Goal: Task Accomplishment & Management: Use online tool/utility

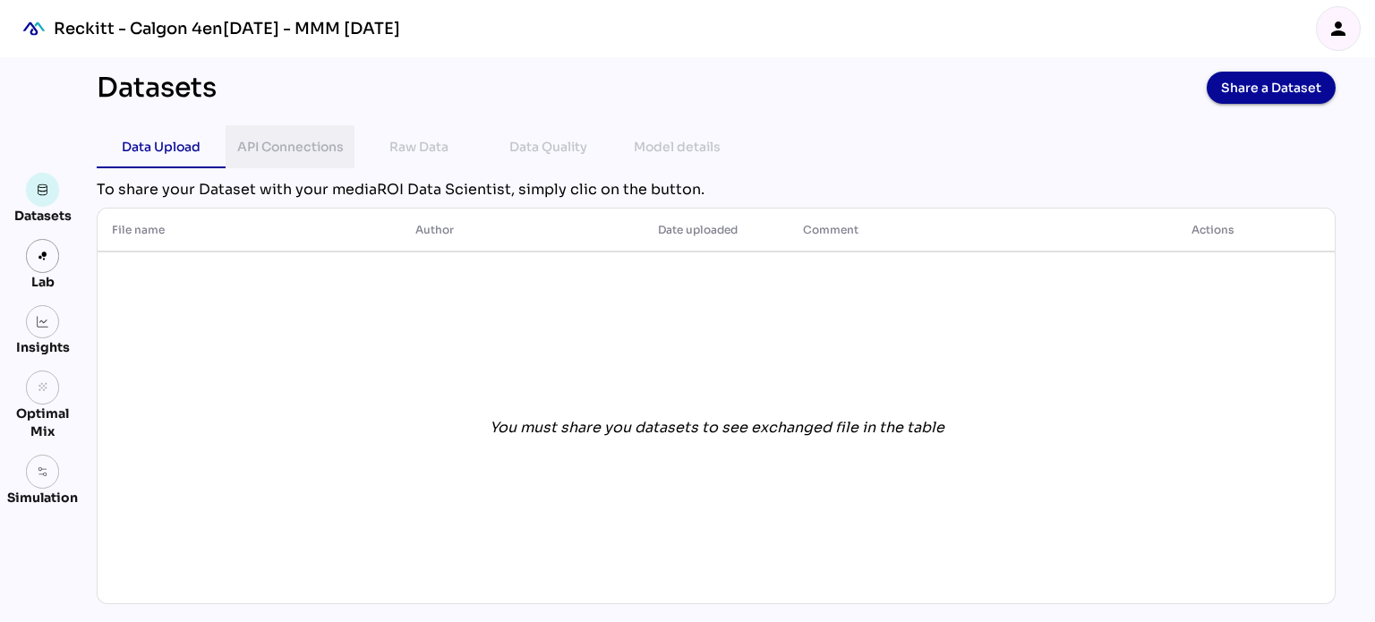
click at [277, 164] on div "API Connections" at bounding box center [290, 146] width 100 height 43
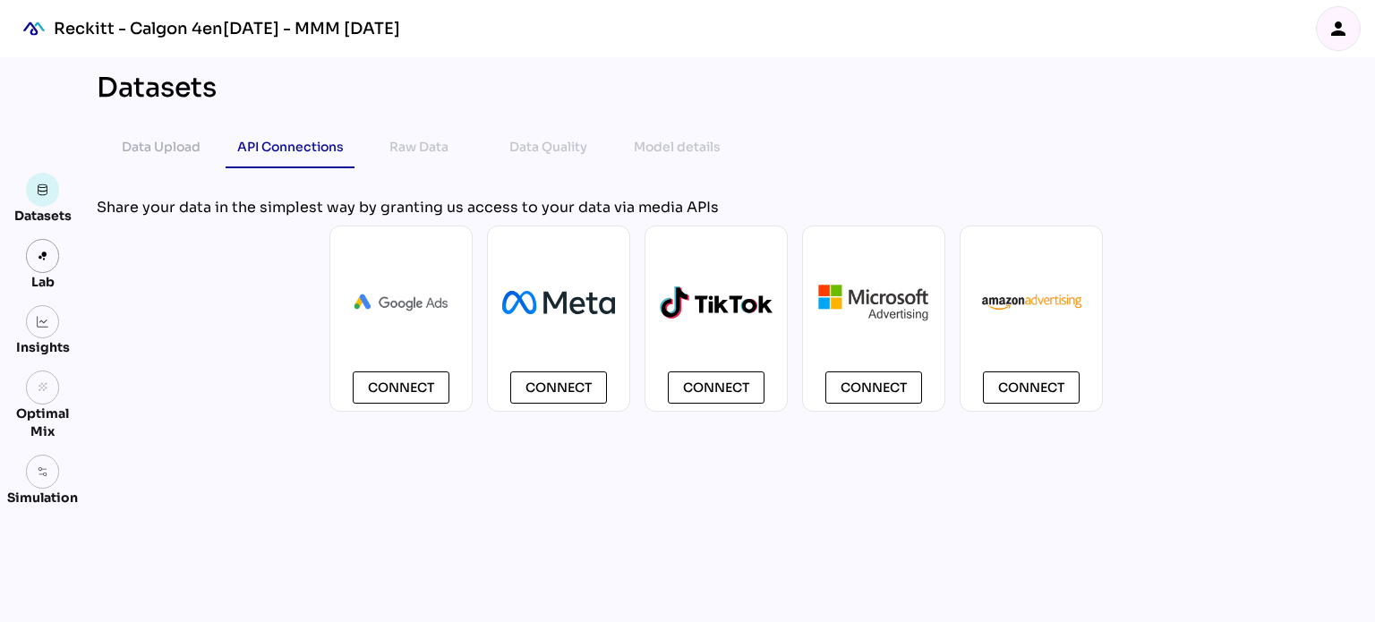
click at [429, 171] on div "Datasets Data Upload API Connections Raw Data Data Quality Model details chevro…" at bounding box center [715, 339] width 1267 height 565
click at [421, 157] on div "Raw Data" at bounding box center [418, 146] width 59 height 21
click at [173, 154] on div "Data Upload" at bounding box center [161, 146] width 79 height 21
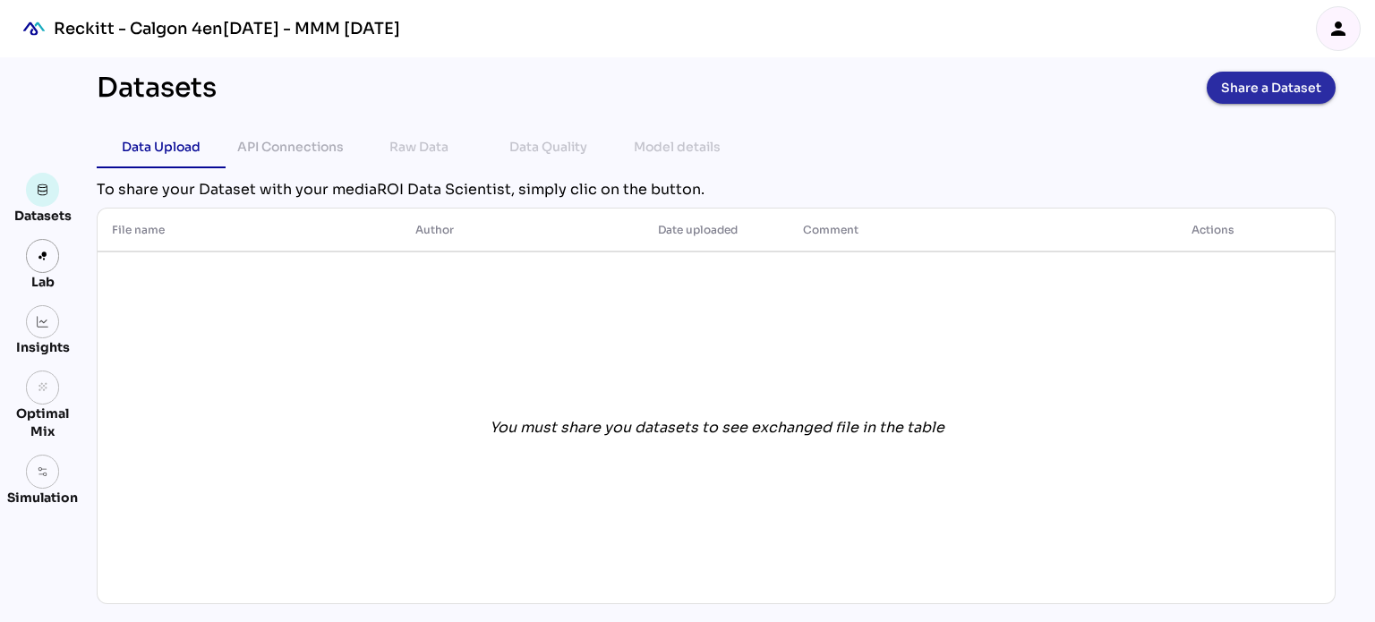
click at [1277, 92] on span "Share a Dataset" at bounding box center [1271, 87] width 100 height 25
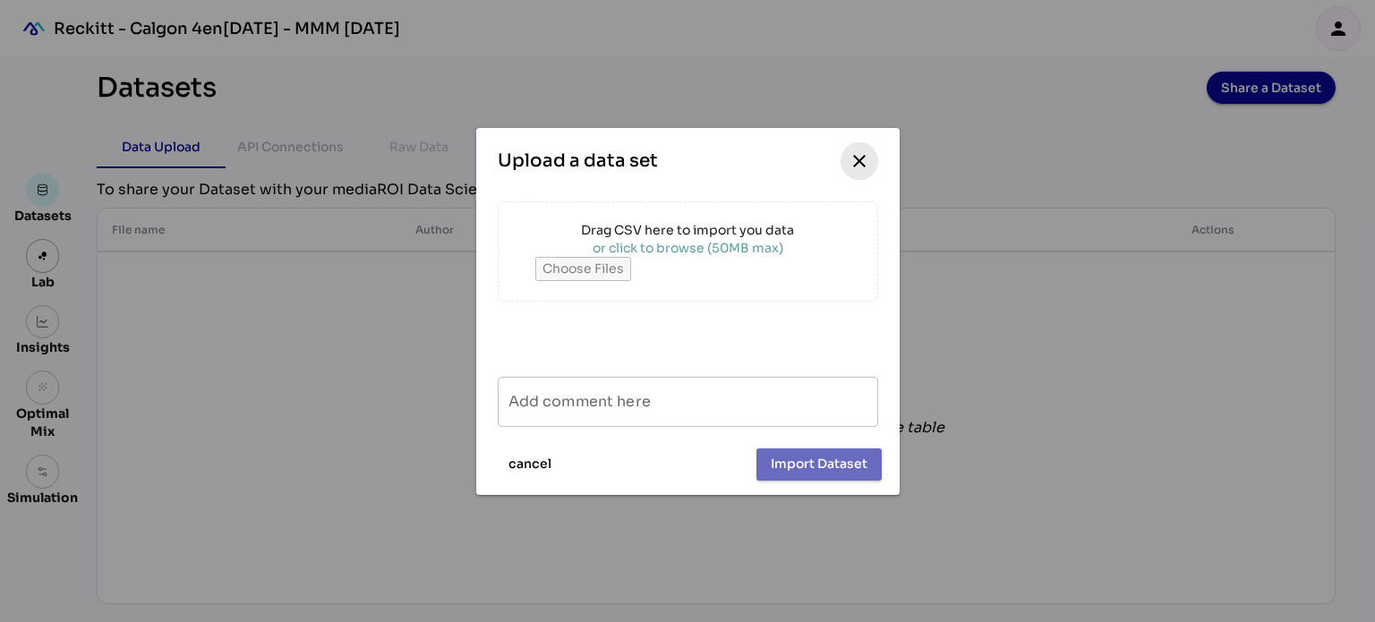
click at [873, 153] on span "close" at bounding box center [859, 161] width 38 height 38
